Goal: Use online tool/utility: Utilize a website feature to perform a specific function

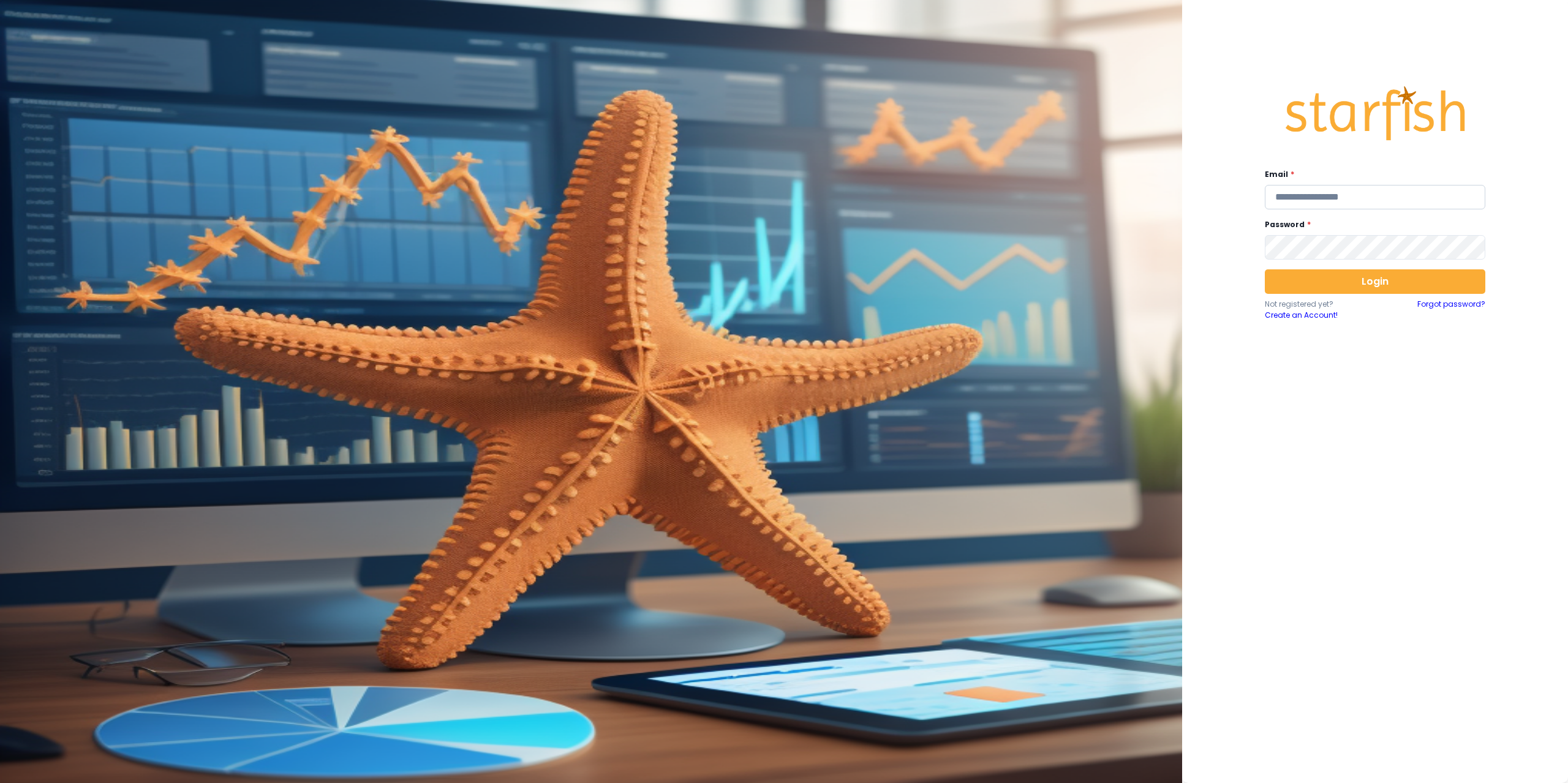
click at [1388, 197] on input "email" at bounding box center [1375, 197] width 220 height 25
type input "**********"
click at [1319, 291] on button "Login" at bounding box center [1375, 282] width 220 height 25
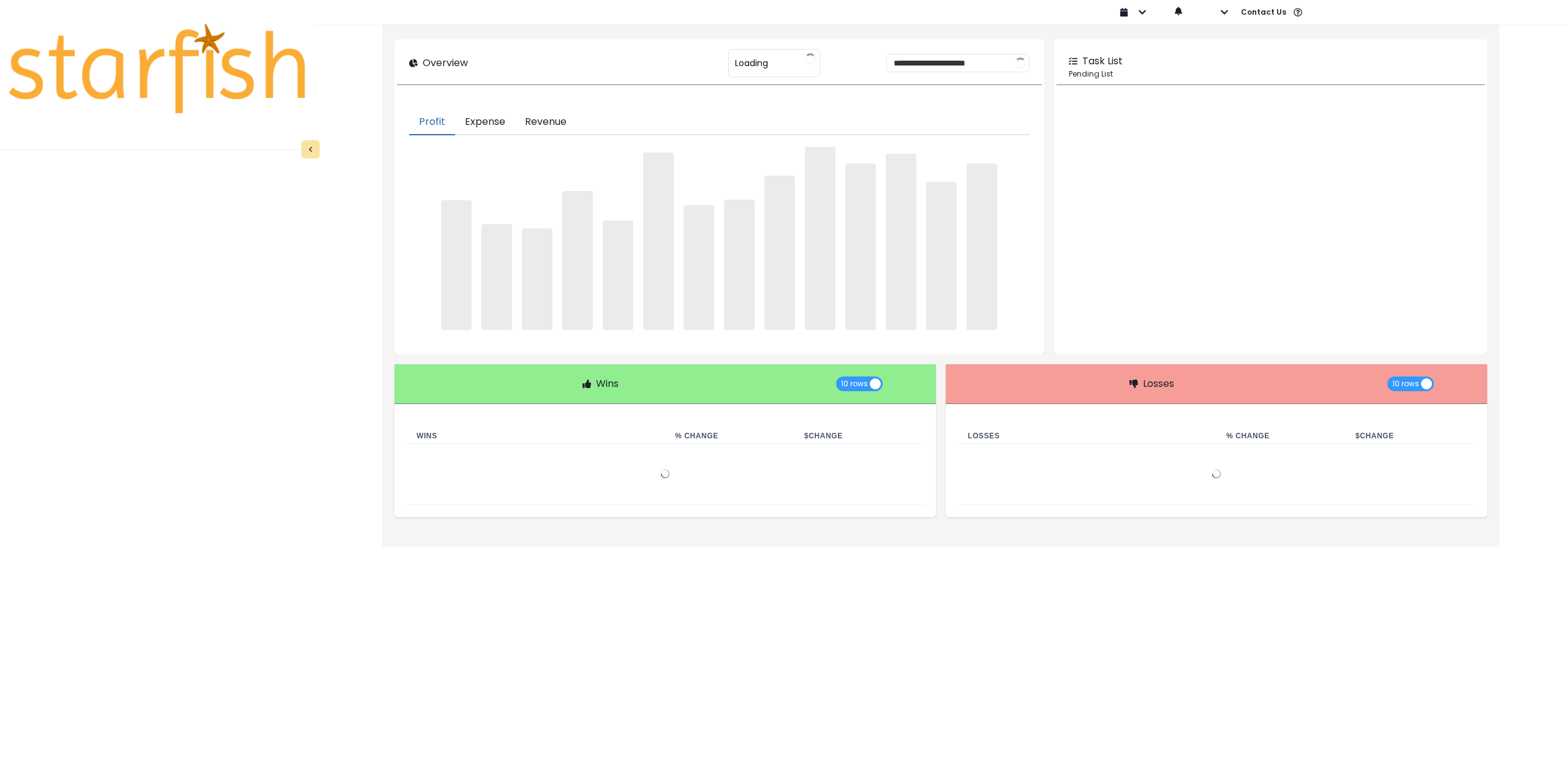
type input "********"
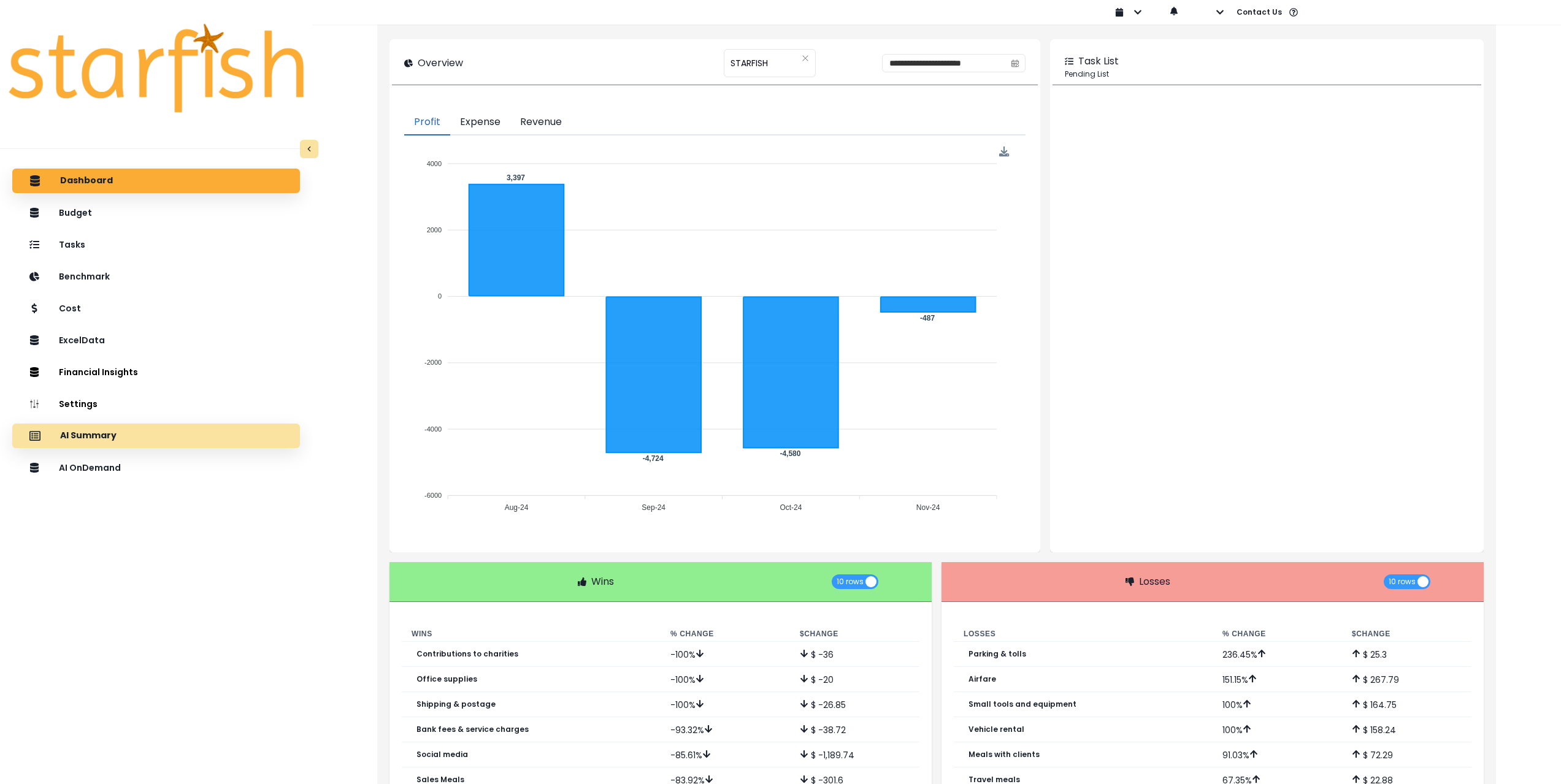
click at [153, 440] on div "AI Summary" at bounding box center [156, 436] width 268 height 26
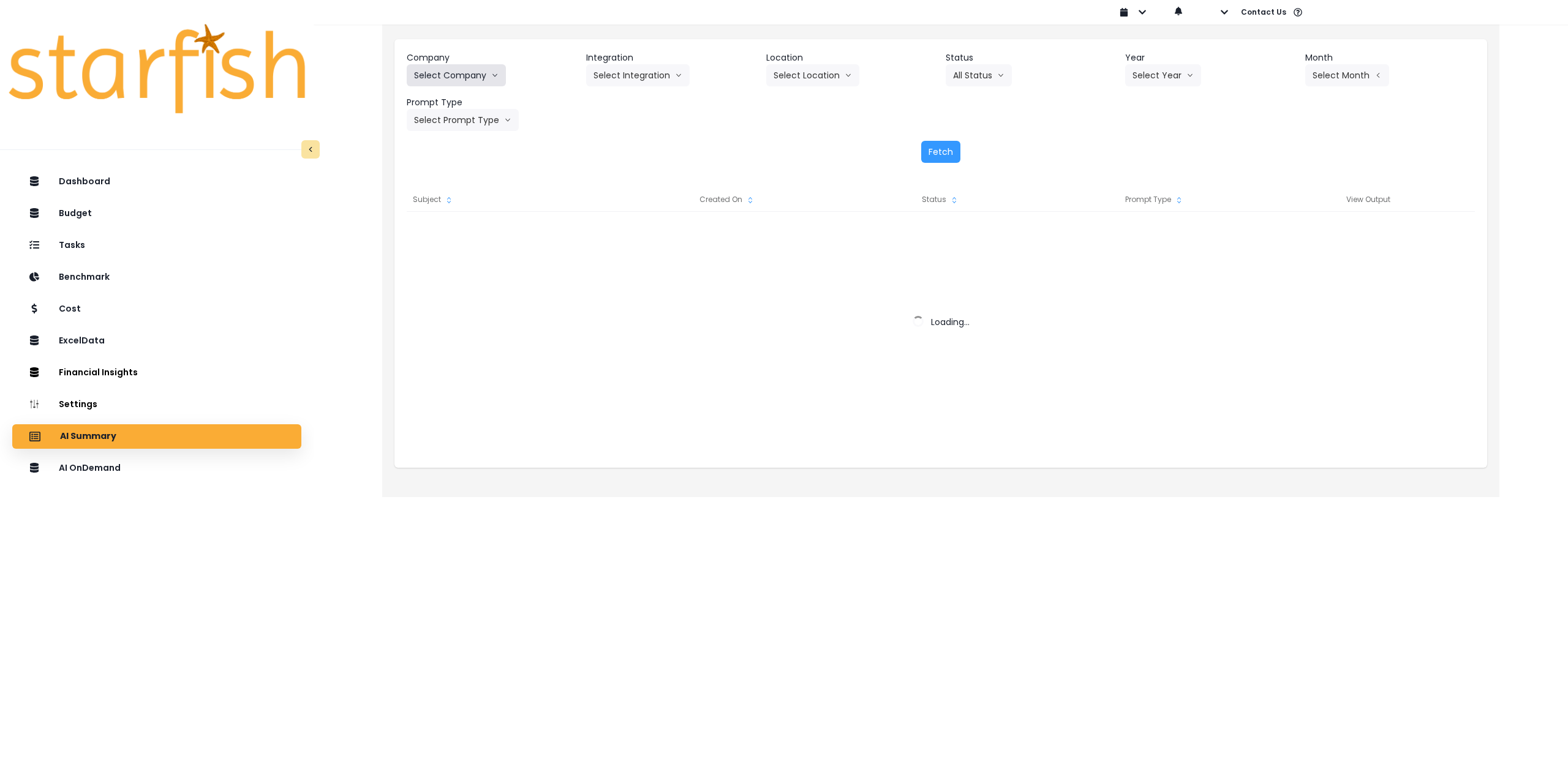
click at [472, 80] on button "Select Company" at bounding box center [456, 75] width 99 height 22
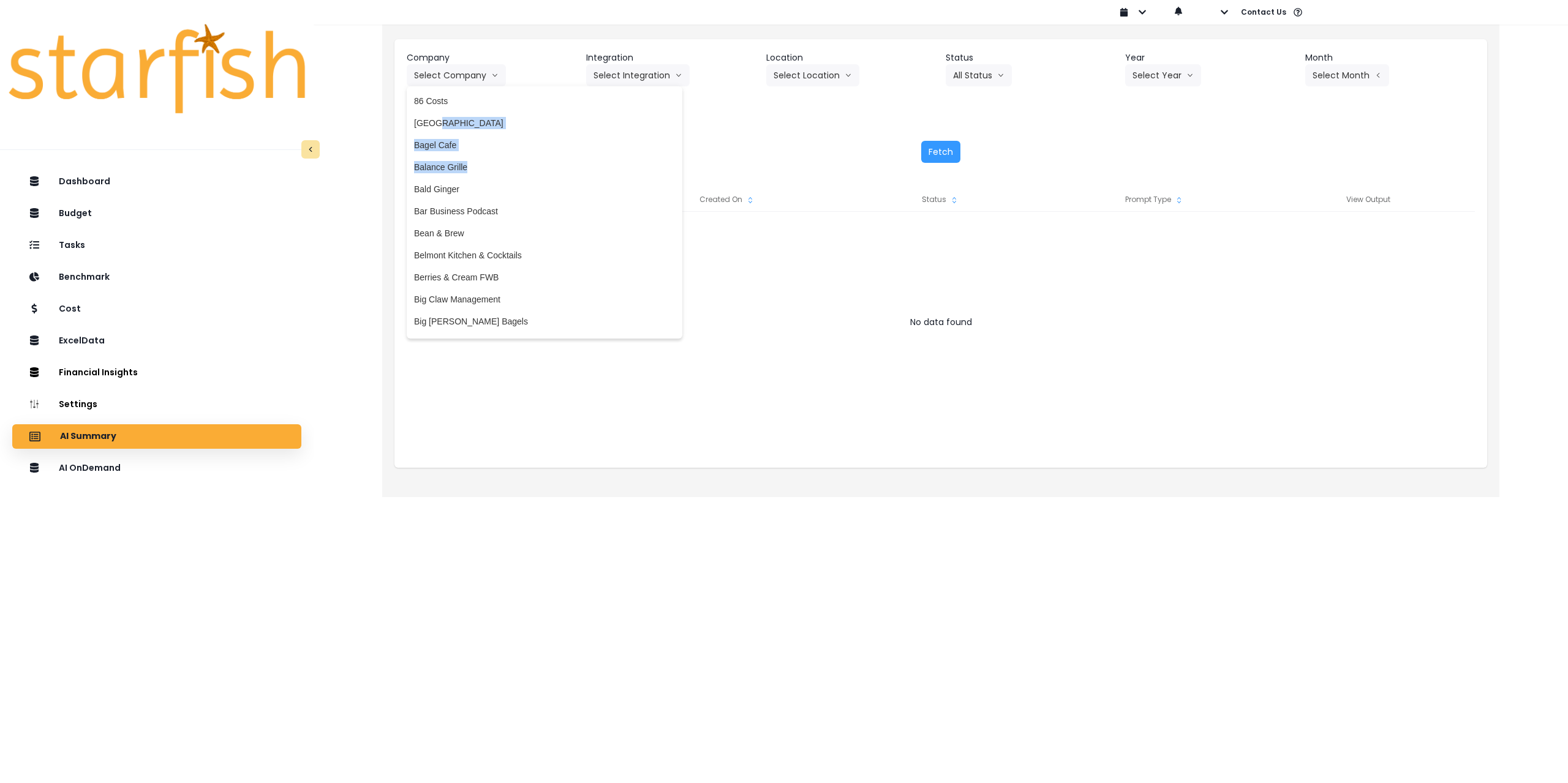
drag, startPoint x: 612, startPoint y: 113, endPoint x: 608, endPoint y: 177, distance: 64.1
click at [608, 177] on div "86 Costs Asti Bagel Cafe Balance Grille Bald Ginger Bar Business Podcast Bean &…" at bounding box center [544, 213] width 275 height 245
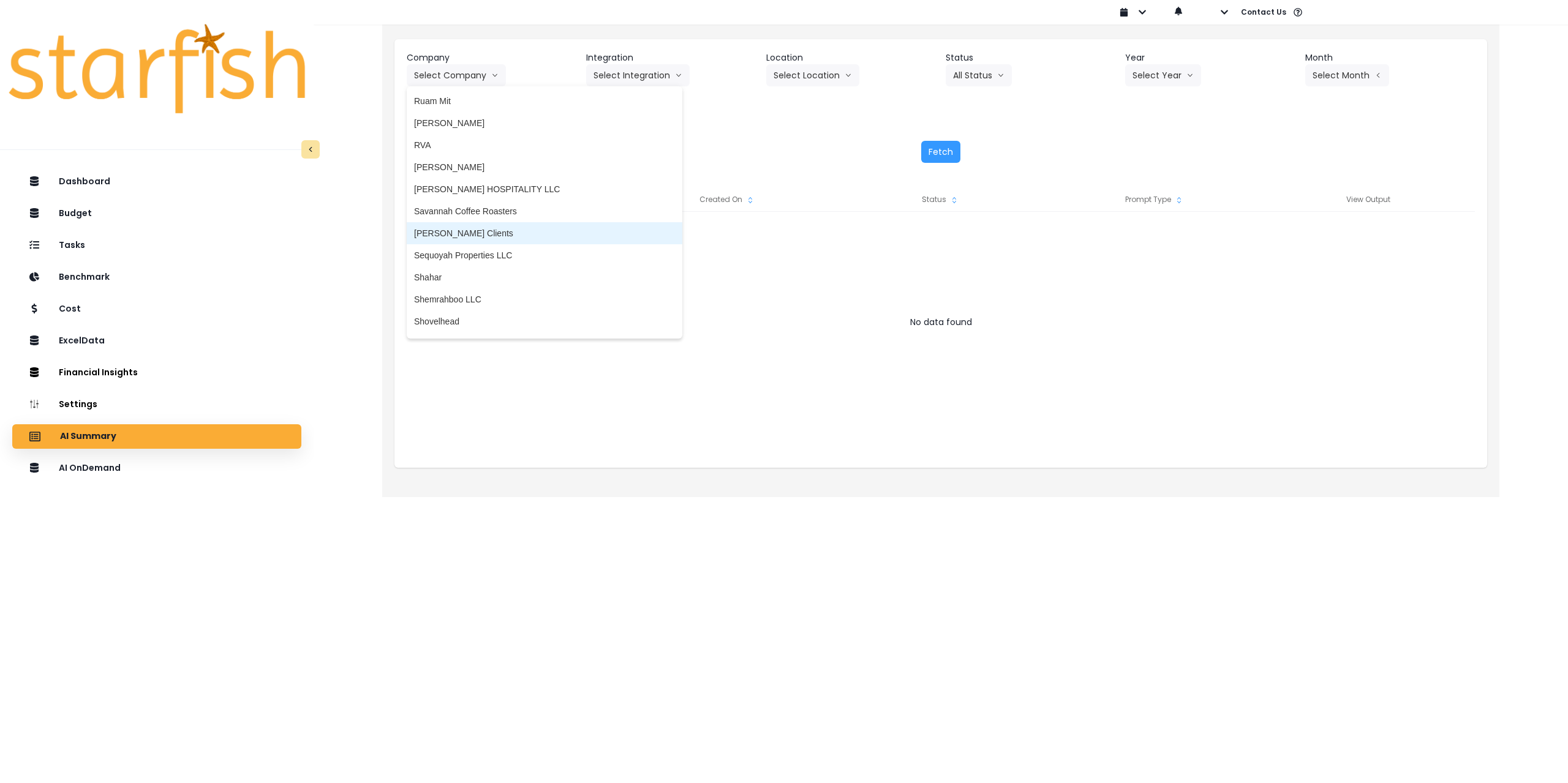
click at [472, 230] on span "[PERSON_NAME] Clients" at bounding box center [545, 233] width 261 height 12
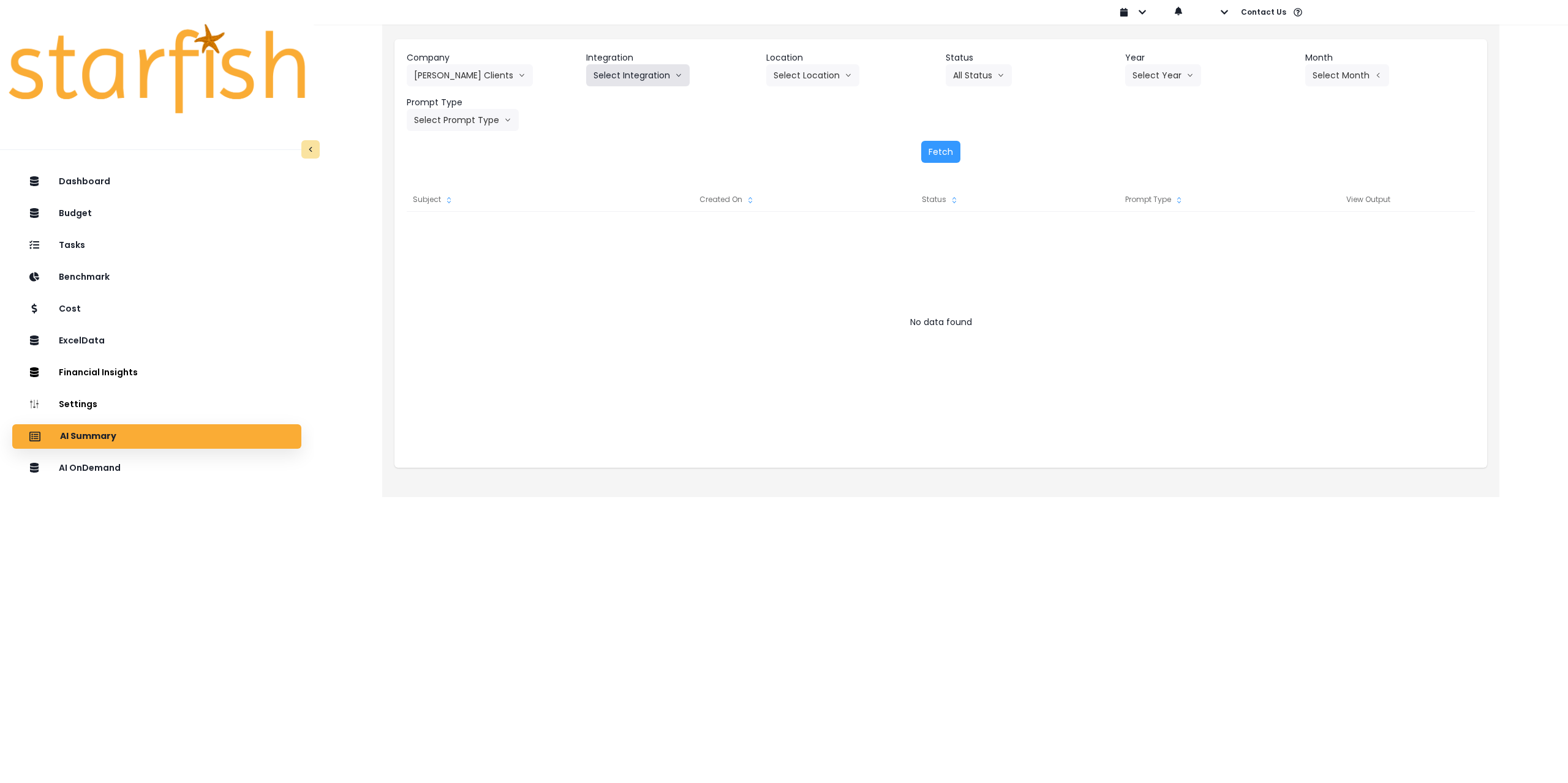
click at [640, 76] on button "Select Integration" at bounding box center [637, 75] width 104 height 22
click at [630, 101] on span "[PERSON_NAME]'s Bistro & Wine Bar" at bounding box center [667, 101] width 147 height 12
click at [804, 69] on button "Select Location" at bounding box center [817, 75] width 93 height 22
drag, startPoint x: 797, startPoint y: 98, endPoint x: 890, endPoint y: 88, distance: 93.5
click at [797, 99] on span "All Locations" at bounding box center [802, 101] width 49 height 12
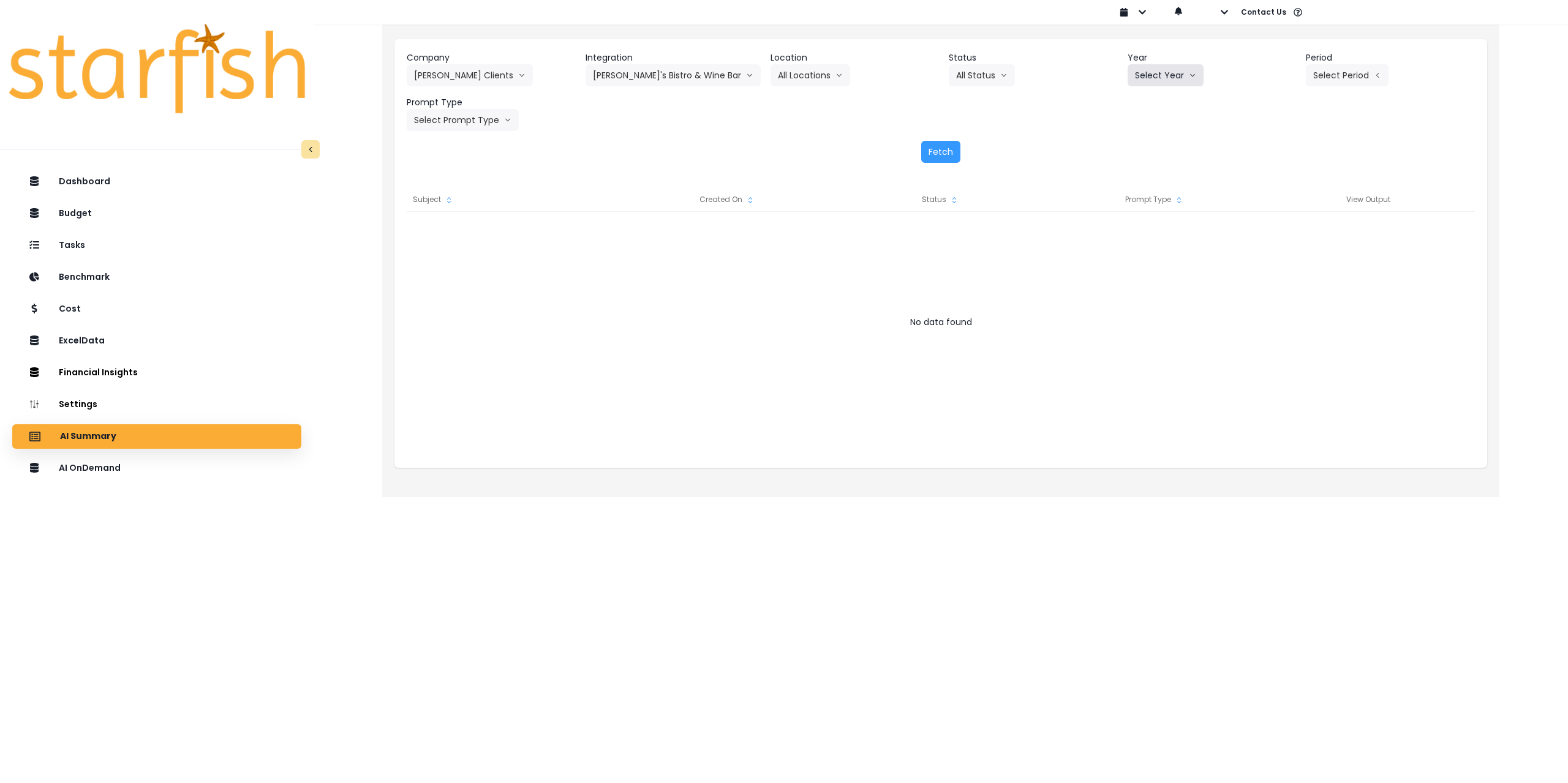
click at [1156, 80] on button "Select Year" at bounding box center [1166, 75] width 76 height 22
drag, startPoint x: 1138, startPoint y: 149, endPoint x: 1064, endPoint y: 120, distance: 79.5
click at [1138, 149] on span "2025" at bounding box center [1144, 144] width 19 height 12
click at [937, 73] on div "Company [PERSON_NAME] Clients 86 Costs Asti Bagel Cafe Balance Grille Bald Ging…" at bounding box center [940, 91] width 1069 height 80
click at [971, 78] on button "All Status" at bounding box center [982, 75] width 66 height 22
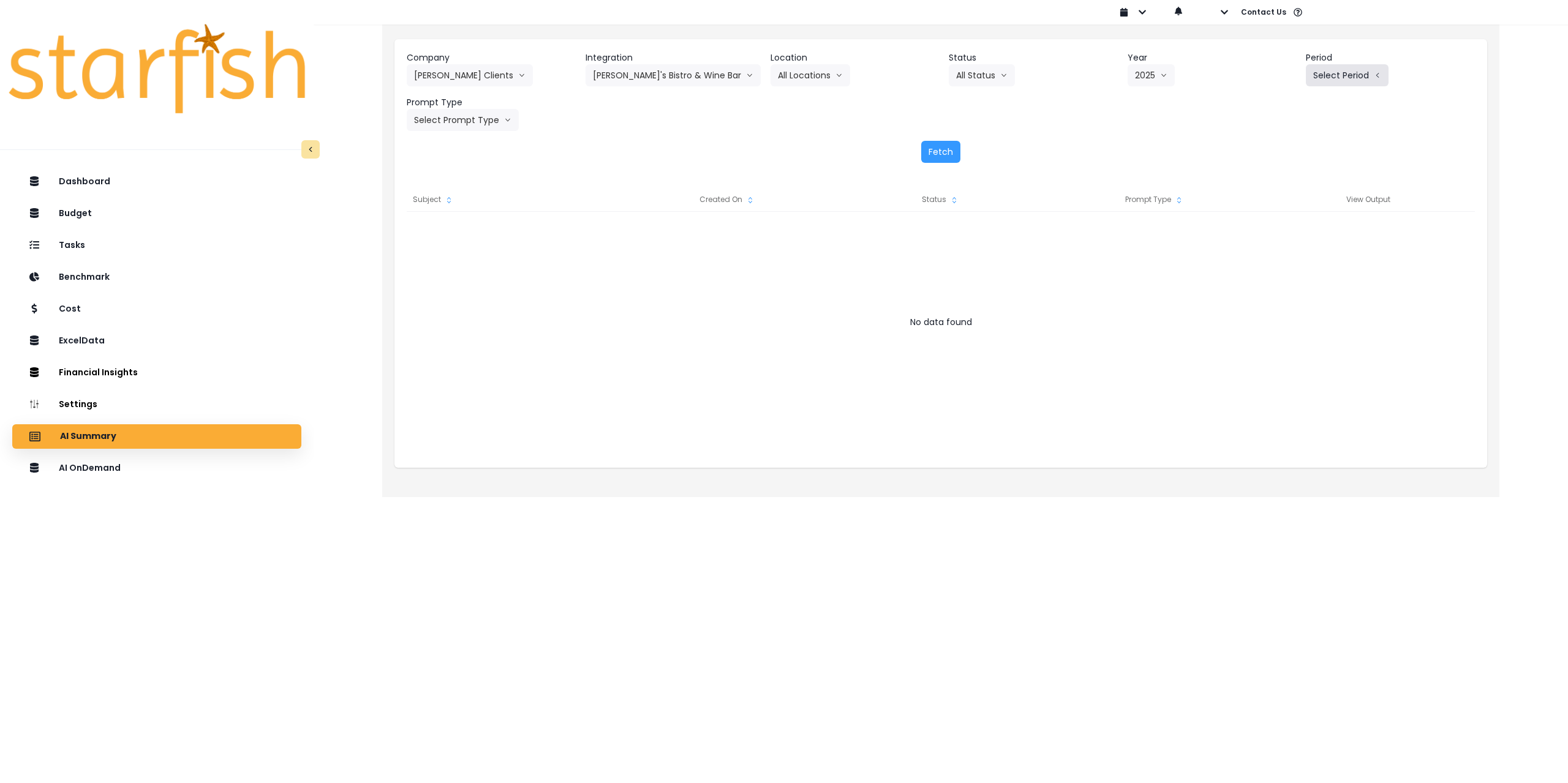
click at [1343, 73] on button "Select Period" at bounding box center [1347, 75] width 82 height 22
click at [1281, 224] on li "P8" at bounding box center [1290, 233] width 30 height 22
